Goal: Task Accomplishment & Management: Use online tool/utility

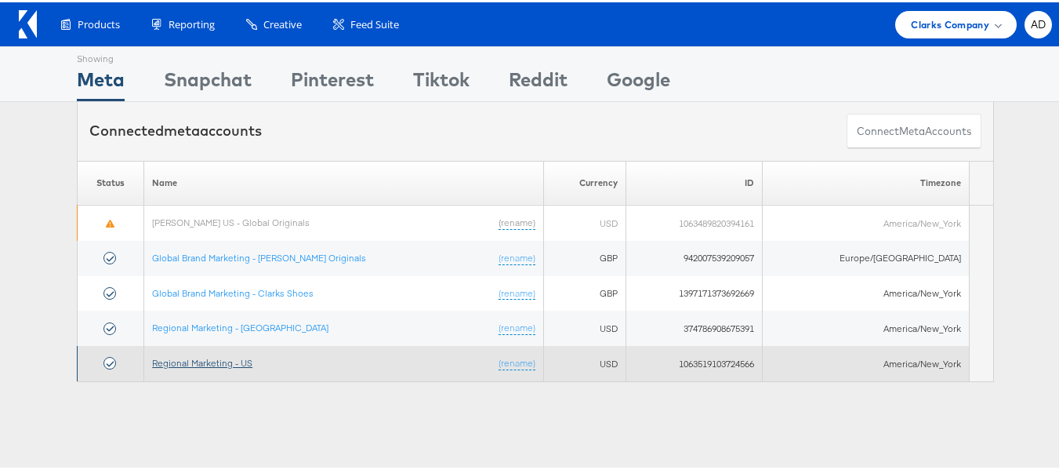
click at [234, 359] on link "Regional Marketing - US" at bounding box center [202, 360] width 100 height 12
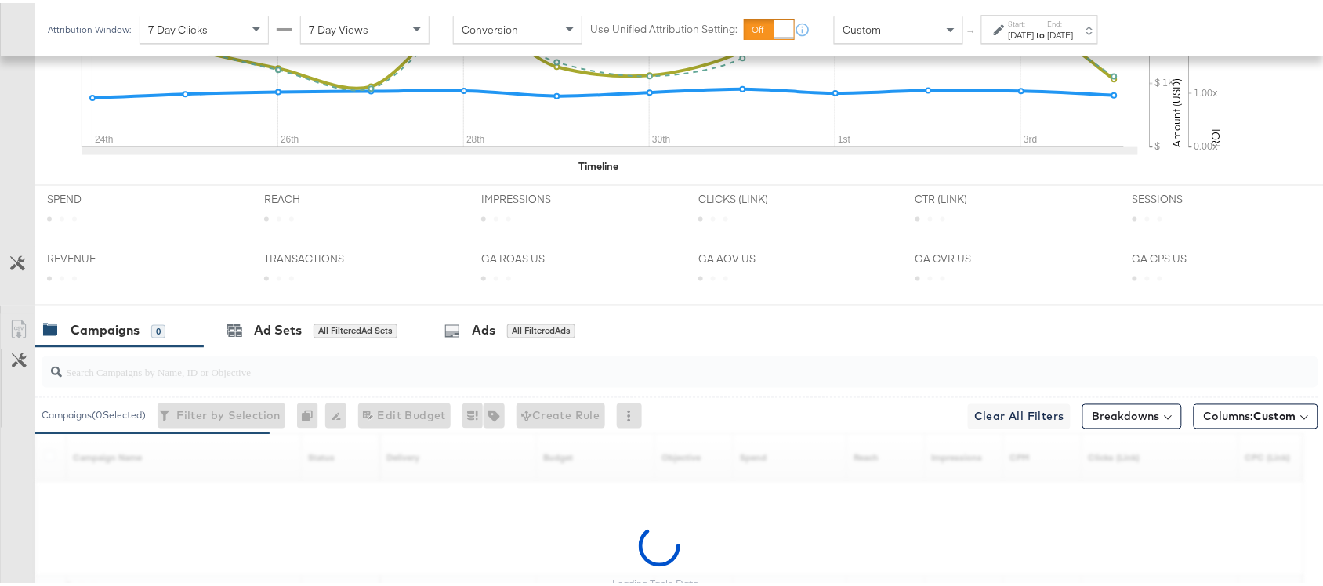
scroll to position [770, 0]
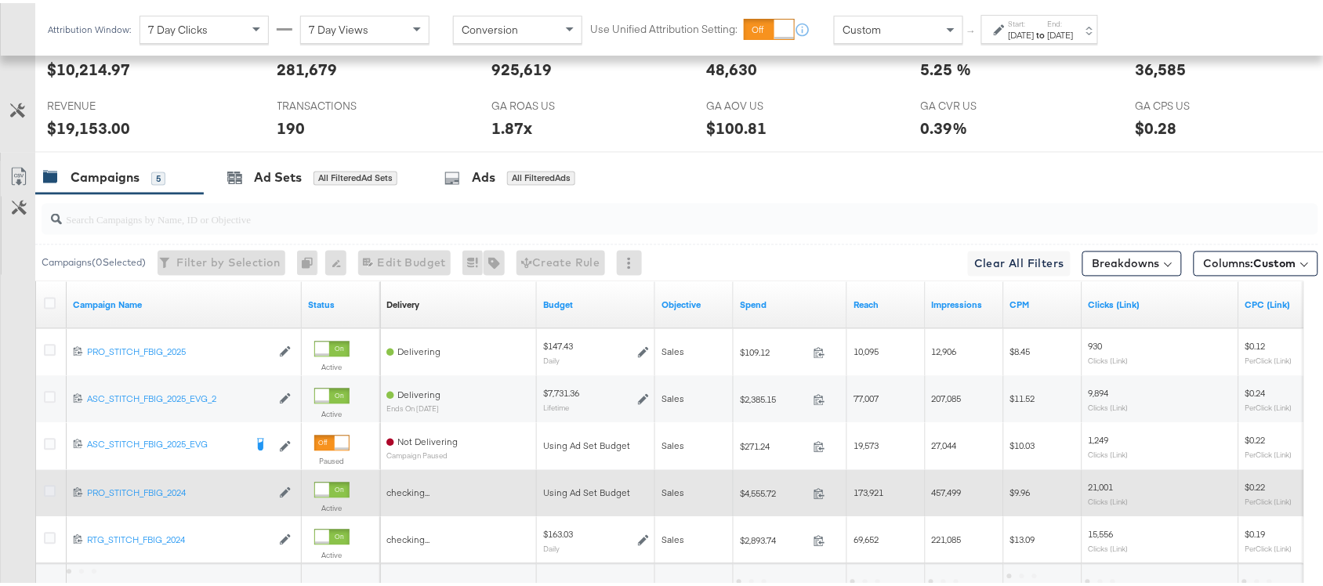
click at [49, 492] on icon at bounding box center [50, 489] width 12 height 12
click at [0, 0] on input "checkbox" at bounding box center [0, 0] width 0 height 0
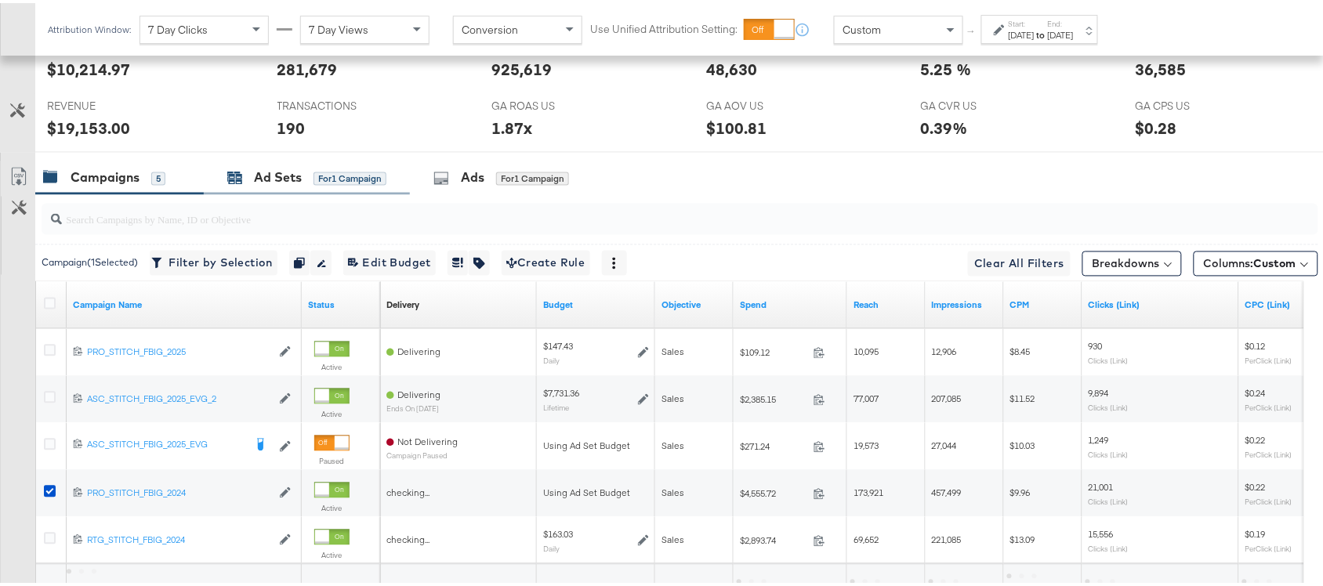
click at [278, 180] on div "Ad Sets" at bounding box center [278, 175] width 48 height 18
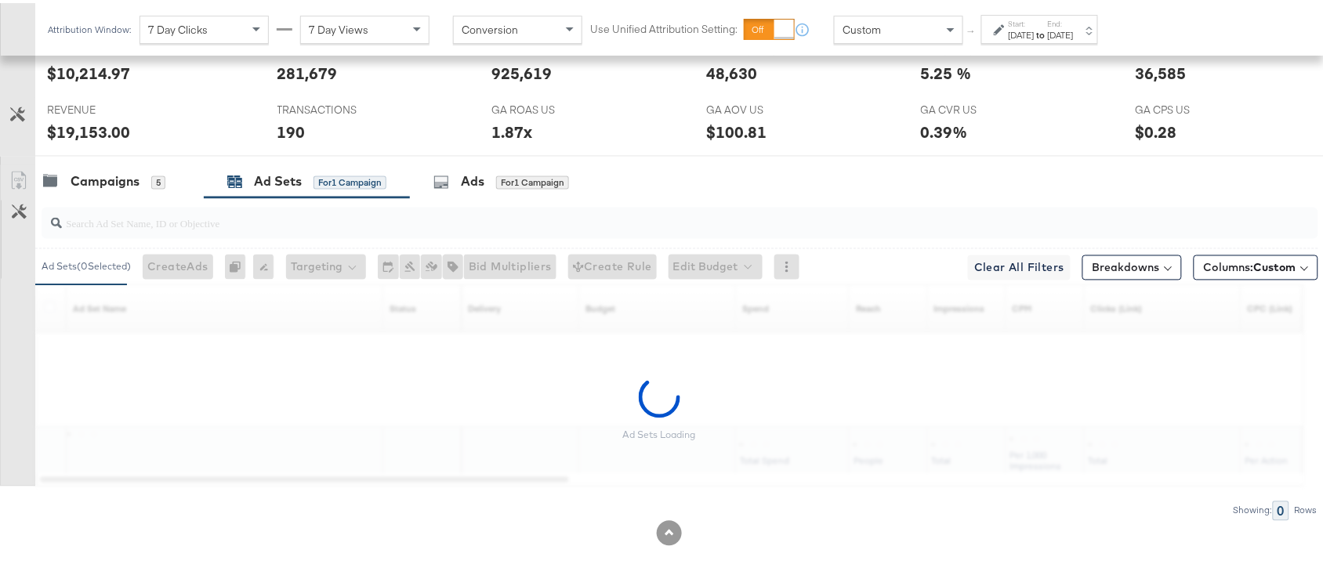
click at [1061, 39] on div "Start: Aug 24th 2025 to End: Sep 4th 2025" at bounding box center [1040, 26] width 117 height 29
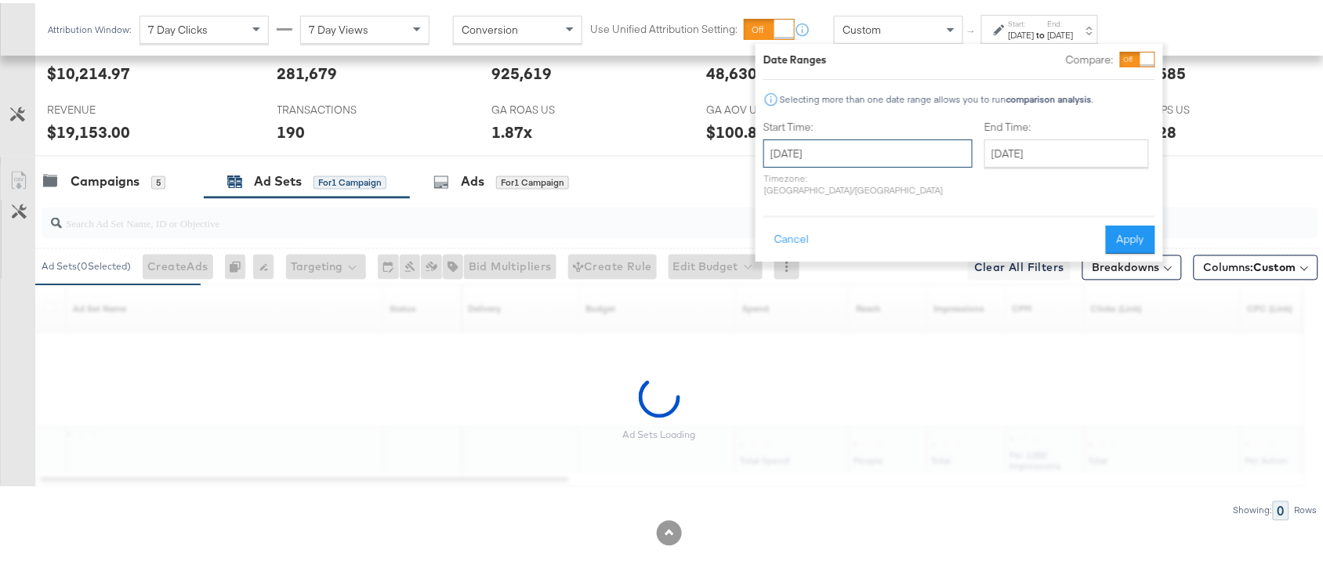
click at [868, 151] on input "August 24th 2025" at bounding box center [868, 150] width 209 height 28
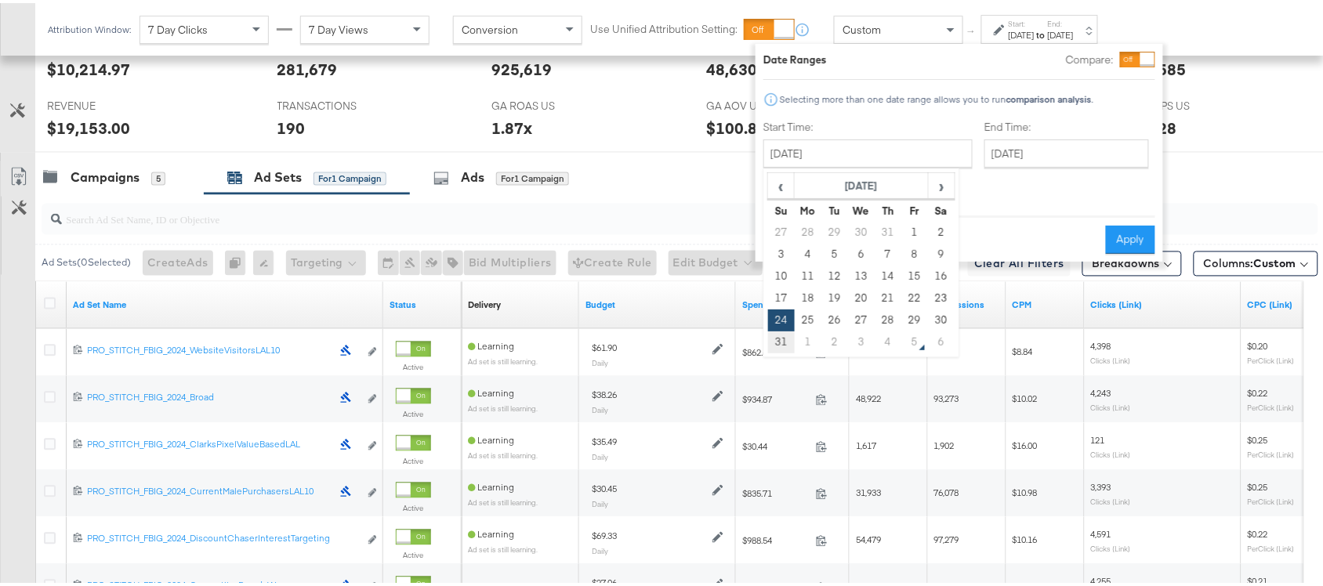
click at [779, 339] on td "31" at bounding box center [781, 339] width 27 height 22
type input "August 31st 2025"
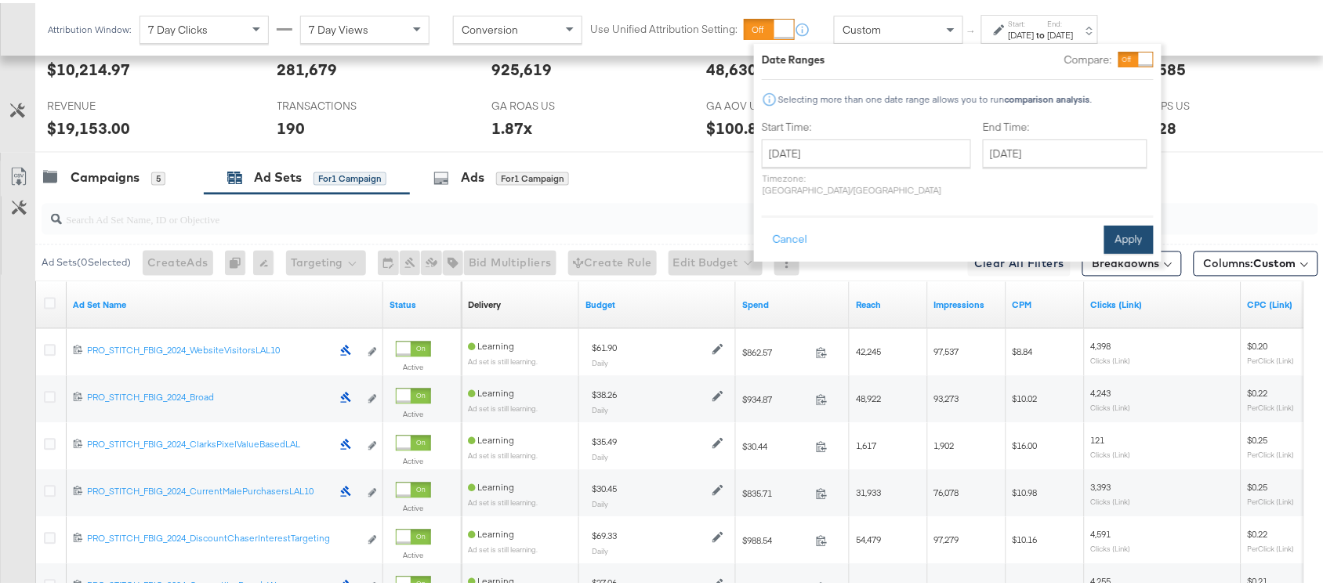
click at [1127, 225] on button "Apply" at bounding box center [1129, 237] width 49 height 28
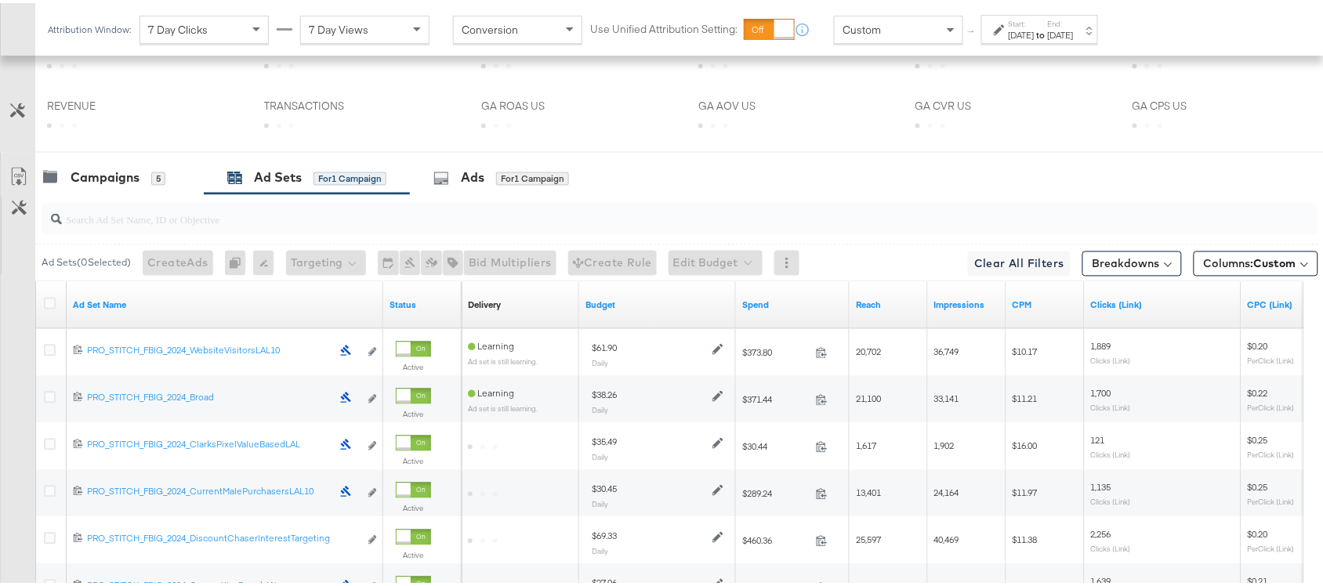
scroll to position [958, 0]
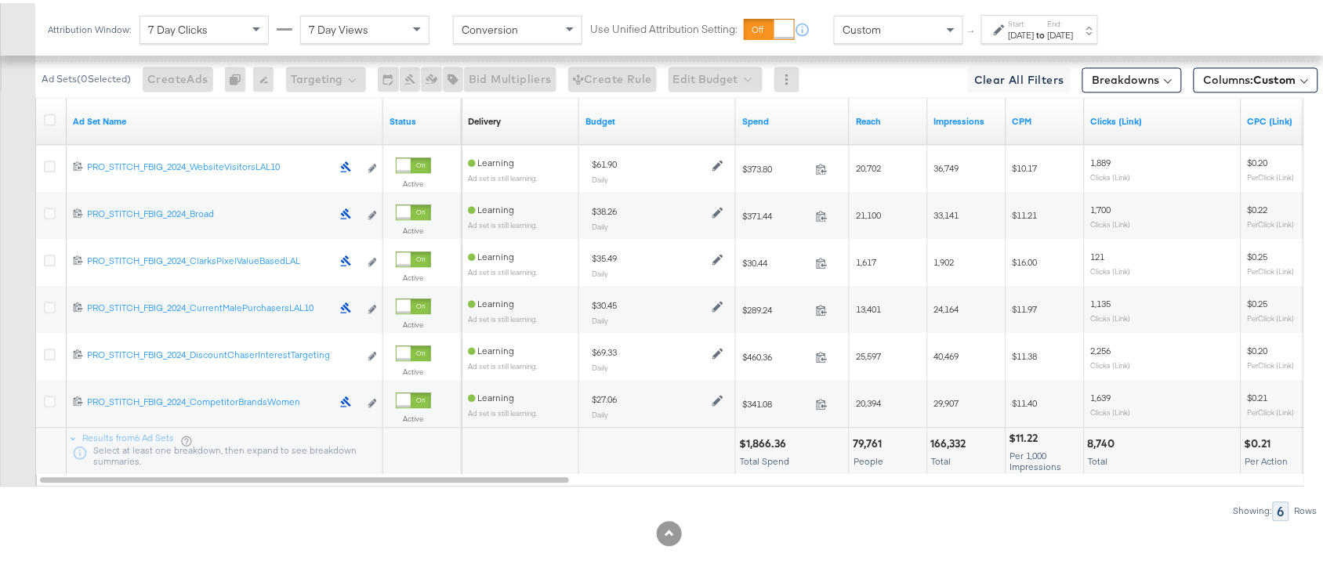
click at [137, 125] on div "Ad Set Name" at bounding box center [225, 118] width 317 height 25
click at [143, 115] on link "Ad Set Name" at bounding box center [225, 118] width 304 height 13
click at [143, 115] on link "Ad Set Name ↓" at bounding box center [225, 118] width 304 height 13
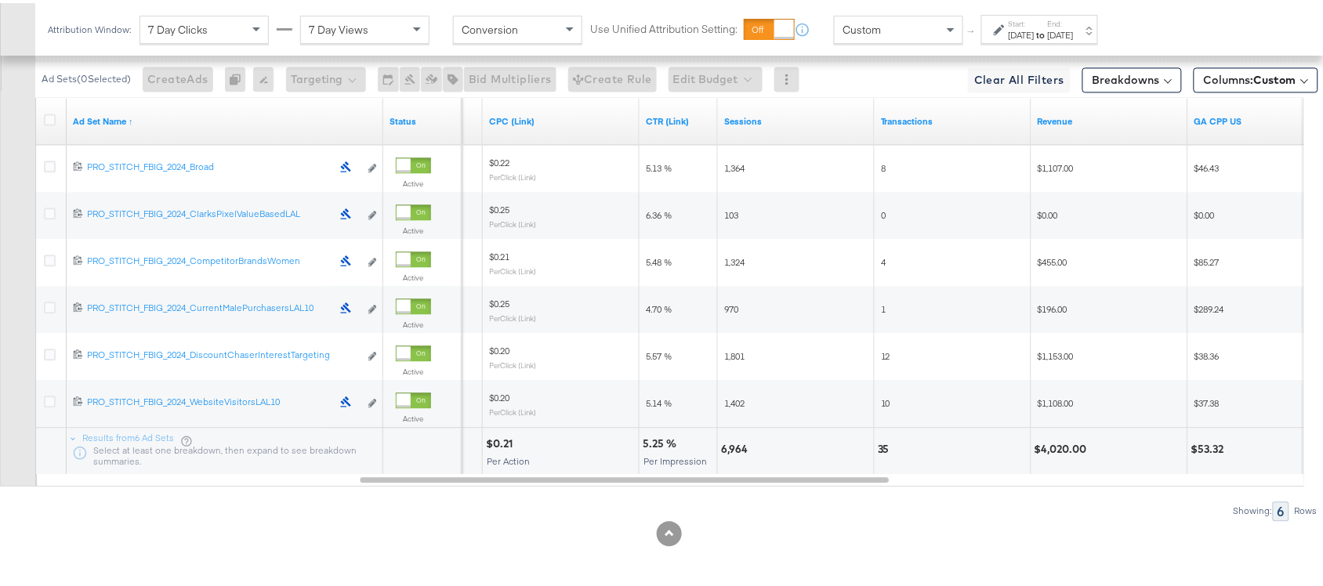
click at [713, 251] on div "5.48 %" at bounding box center [679, 259] width 78 height 25
